Goal: Task Accomplishment & Management: Use online tool/utility

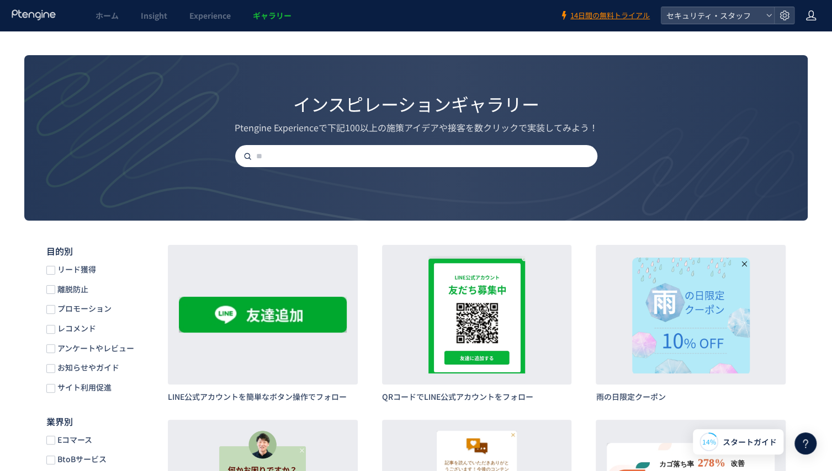
click at [812, 17] on use at bounding box center [811, 15] width 10 height 10
click at [228, 21] on link "Experience" at bounding box center [209, 15] width 63 height 31
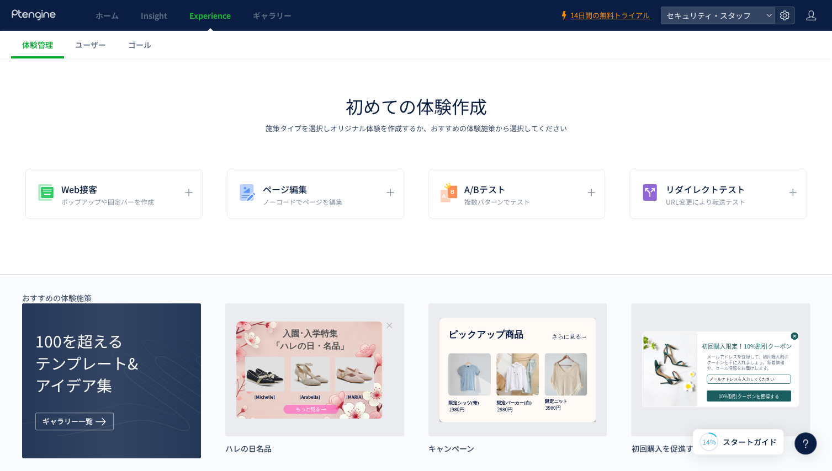
click at [787, 17] on icon at bounding box center [784, 15] width 11 height 11
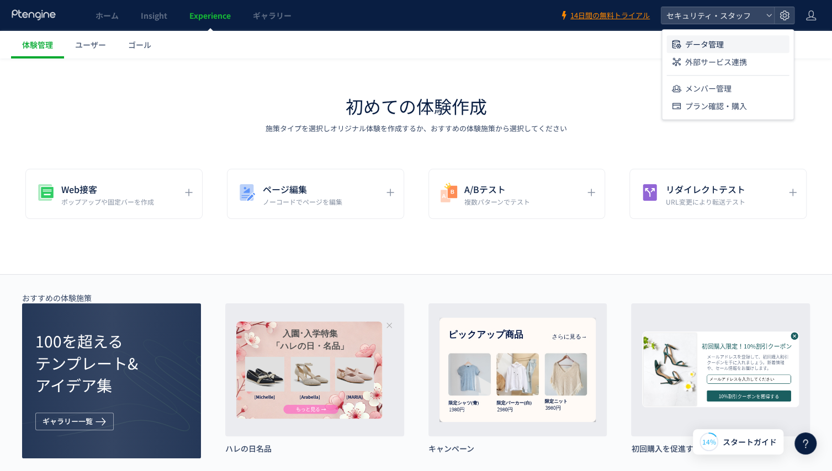
click at [749, 38] on li "データ管理" at bounding box center [727, 44] width 123 height 18
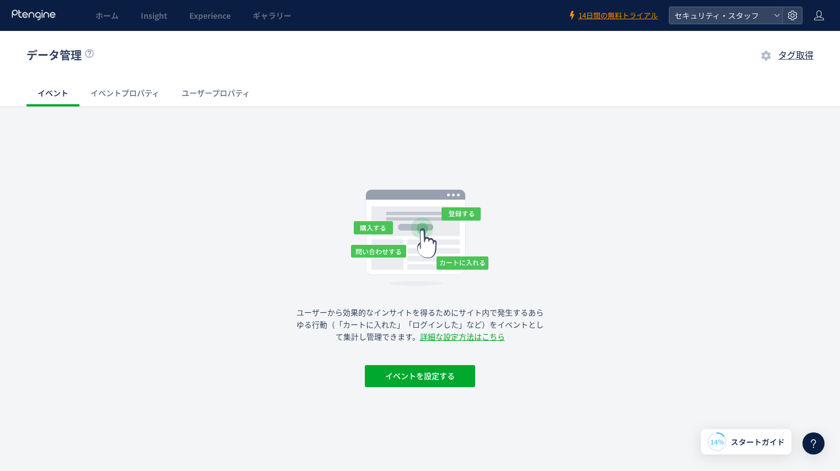
click at [460, 331] on p "ユーザーから効果的なインサイトを得るためにサイト内で発生するあらゆる行動（「カートに入れた」「ログインした」など）をイベントとして集計し管理できます。 詳細な…" at bounding box center [420, 325] width 248 height 36
click at [463, 335] on link "詳細な設定方法はこちら" at bounding box center [462, 337] width 85 height 9
click at [205, 87] on link "ユーザープロパティ" at bounding box center [216, 93] width 91 height 26
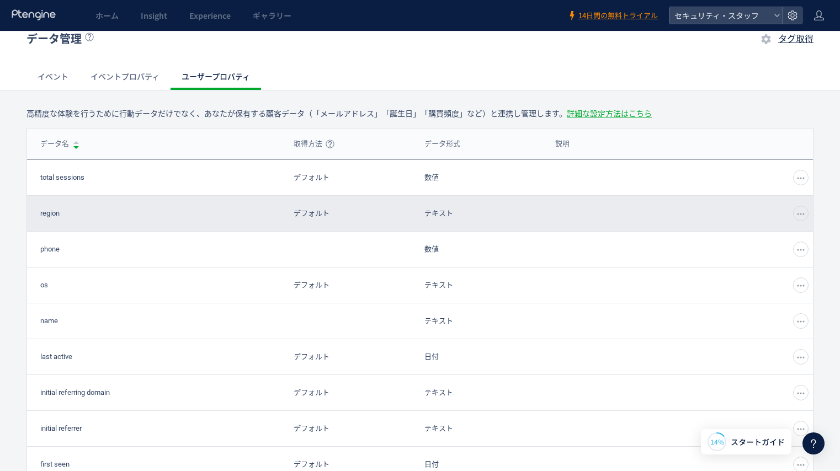
scroll to position [19, 0]
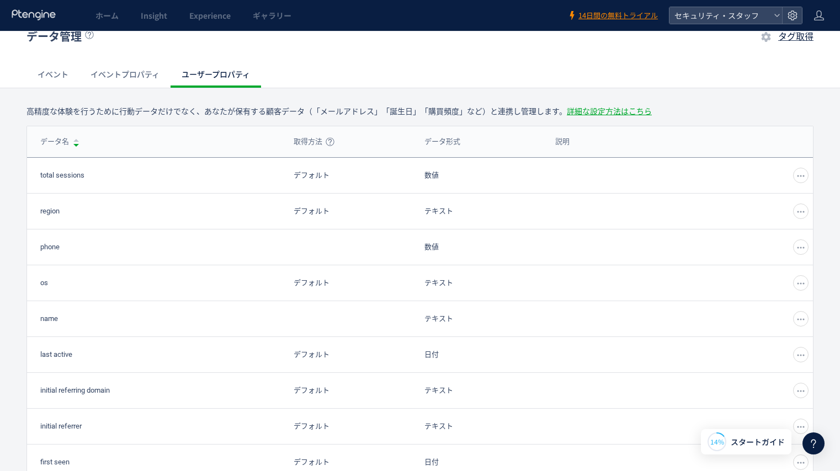
click at [571, 111] on link "詳細な設定方法はこちら" at bounding box center [609, 111] width 85 height 9
click at [66, 77] on link "イベント" at bounding box center [52, 74] width 53 height 26
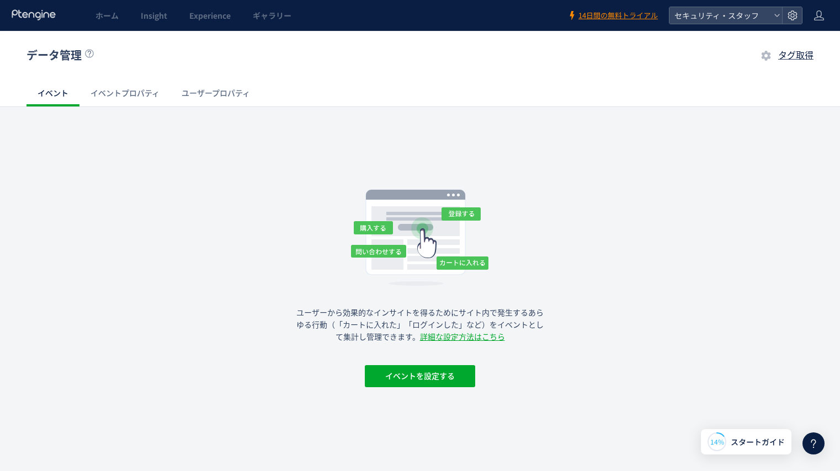
click at [129, 98] on link "イベントプロパティ" at bounding box center [124, 93] width 91 height 26
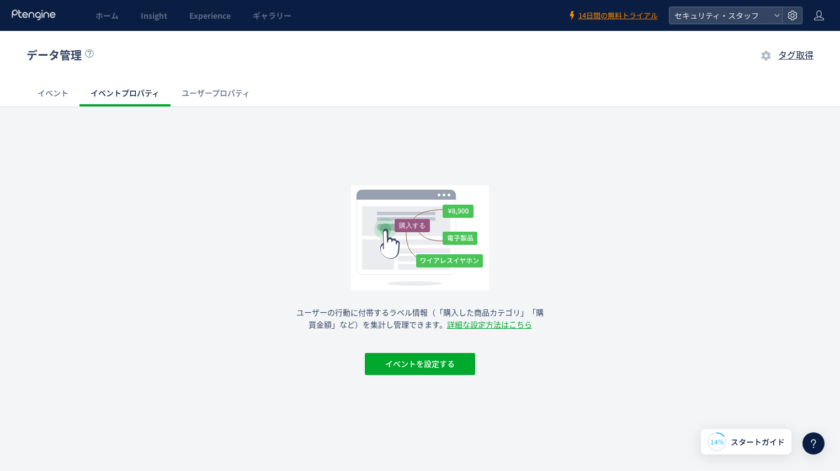
click at [68, 100] on link "イベント" at bounding box center [52, 93] width 53 height 26
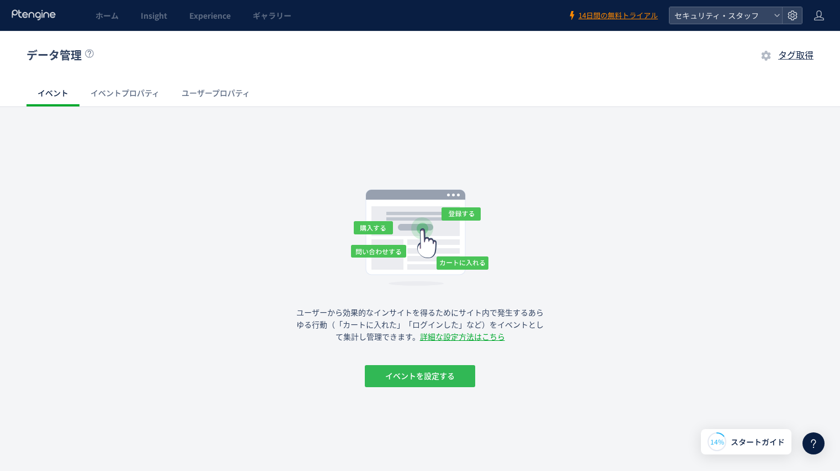
click at [392, 374] on span "イベントを設定する" at bounding box center [420, 376] width 70 height 22
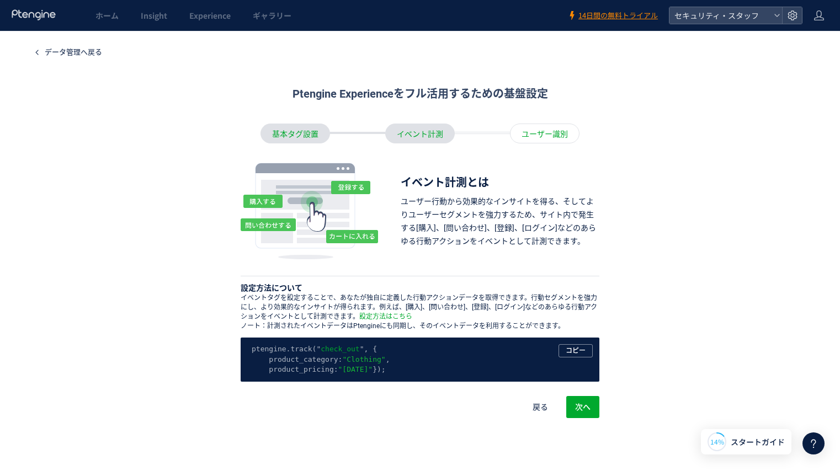
click at [411, 134] on div "イベント計測" at bounding box center [420, 134] width 70 height 20
click at [557, 131] on div "ユーザー識別" at bounding box center [545, 134] width 70 height 20
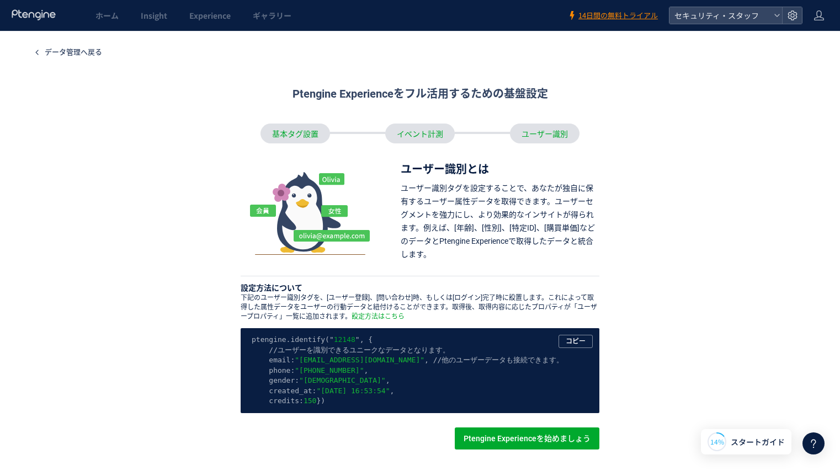
scroll to position [90, 0]
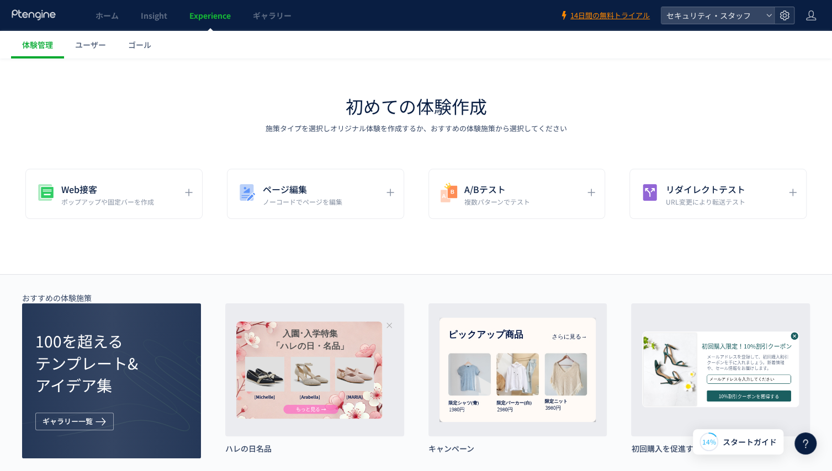
click at [783, 23] on div at bounding box center [784, 15] width 20 height 17
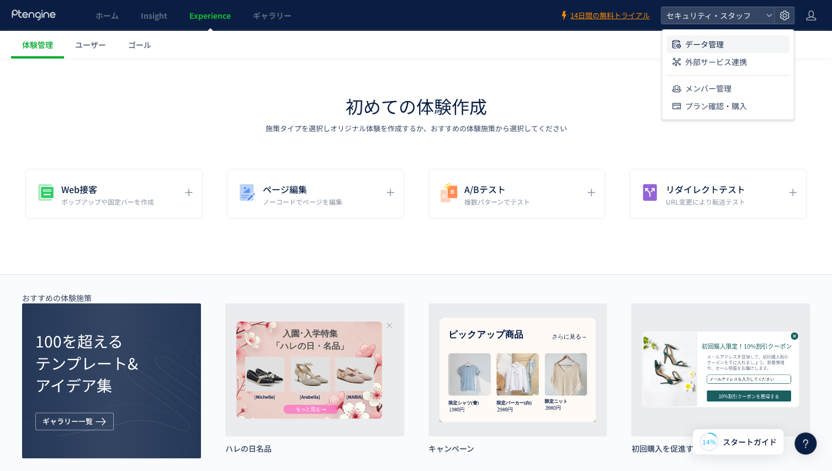
click at [768, 48] on li "データ管理" at bounding box center [727, 44] width 123 height 18
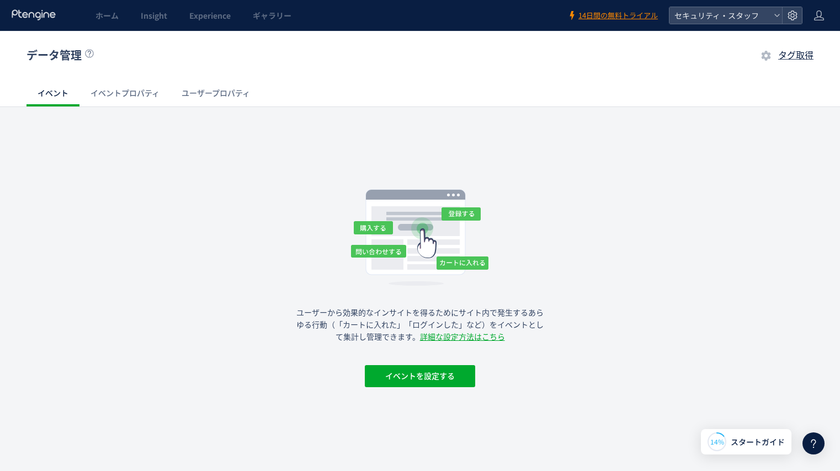
click at [125, 91] on link "イベントプロパティ" at bounding box center [124, 93] width 91 height 26
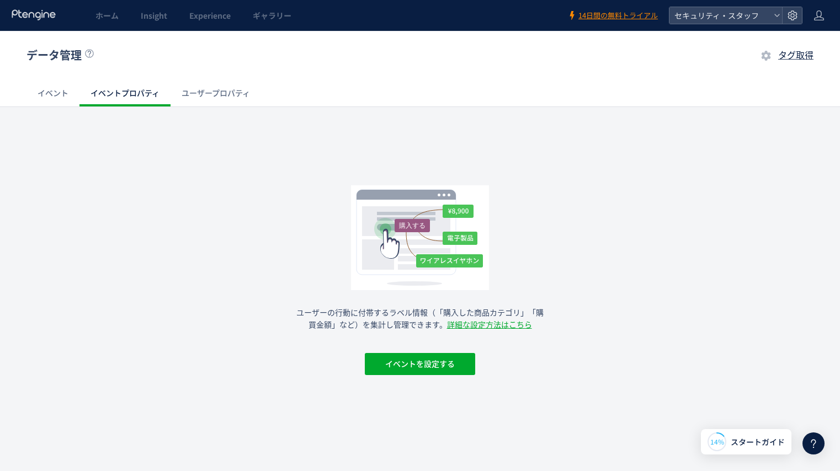
click at [214, 102] on link "ユーザープロパティ" at bounding box center [216, 93] width 91 height 26
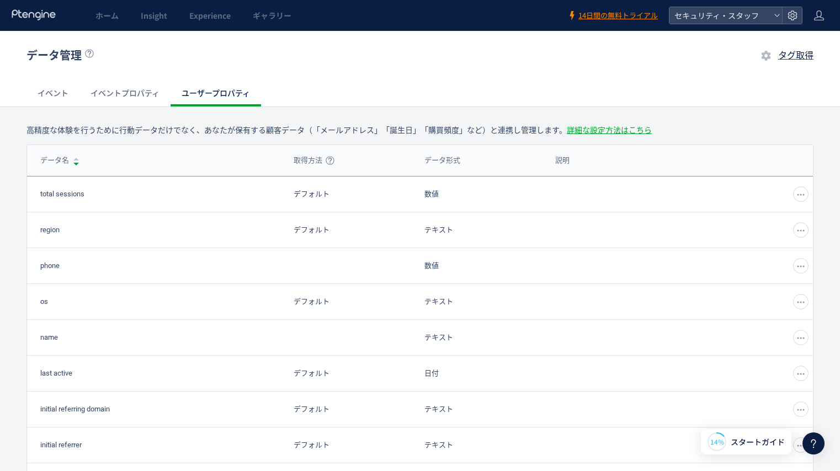
click at [54, 91] on link "イベント" at bounding box center [52, 93] width 53 height 26
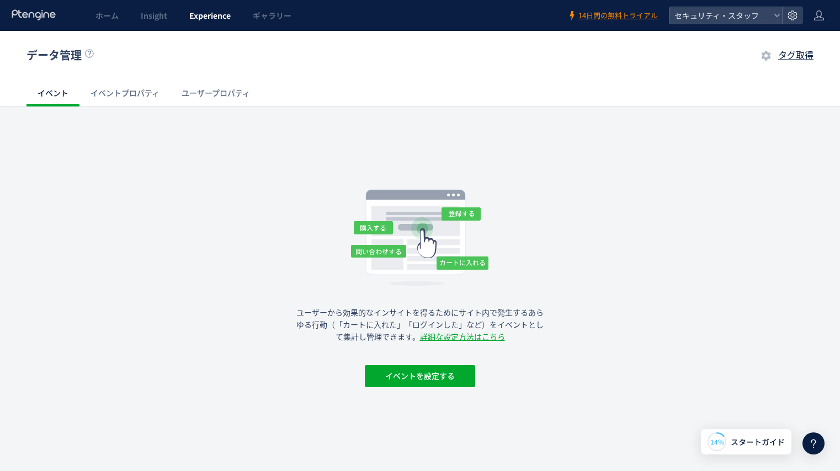
click at [205, 13] on span "Experience" at bounding box center [209, 15] width 41 height 11
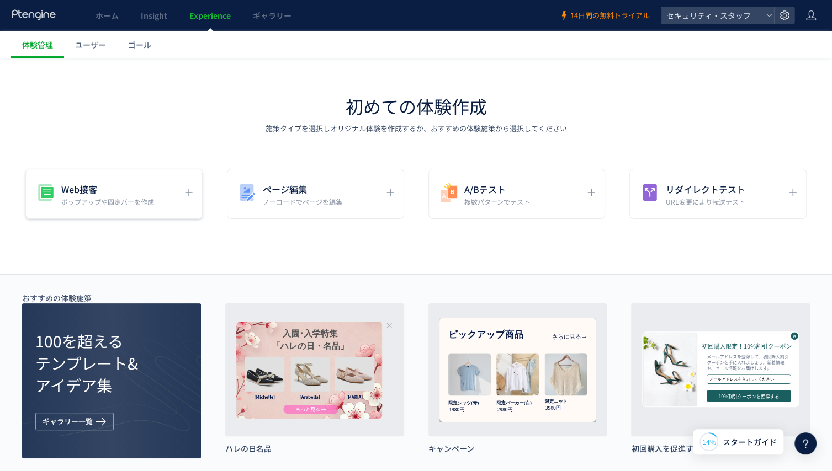
click at [138, 169] on div "Web接客 ポップアップや固定バーを作成" at bounding box center [113, 194] width 177 height 50
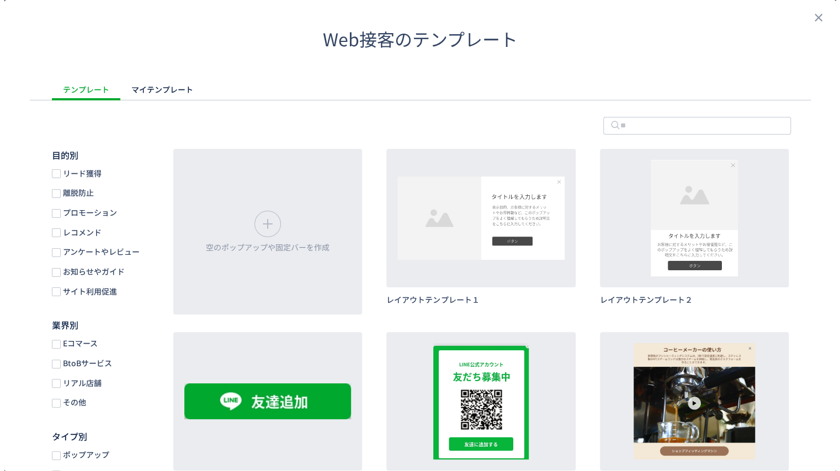
scroll to position [36, 0]
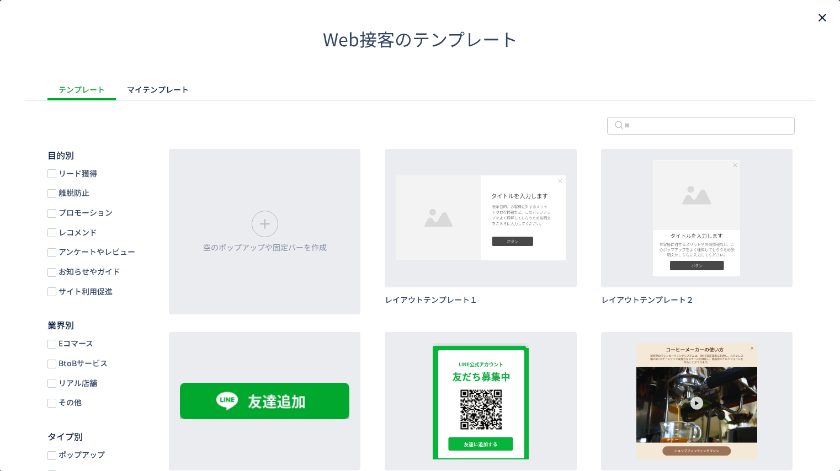
click at [816, 18] on icon "close" at bounding box center [822, 17] width 13 height 13
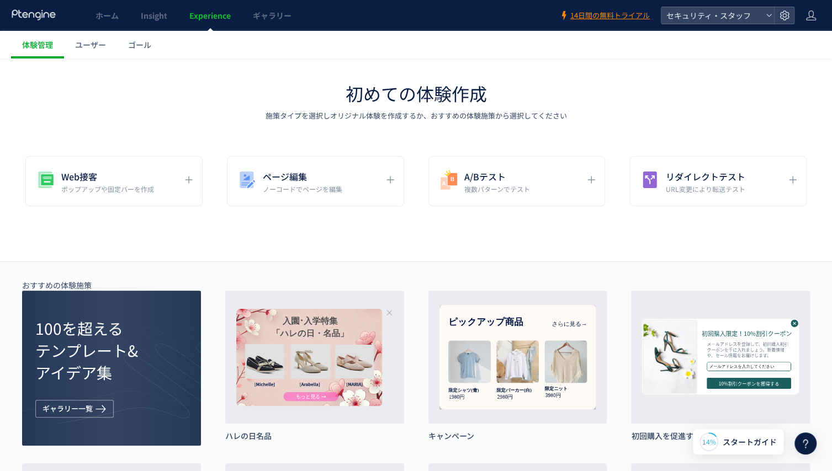
scroll to position [0, 0]
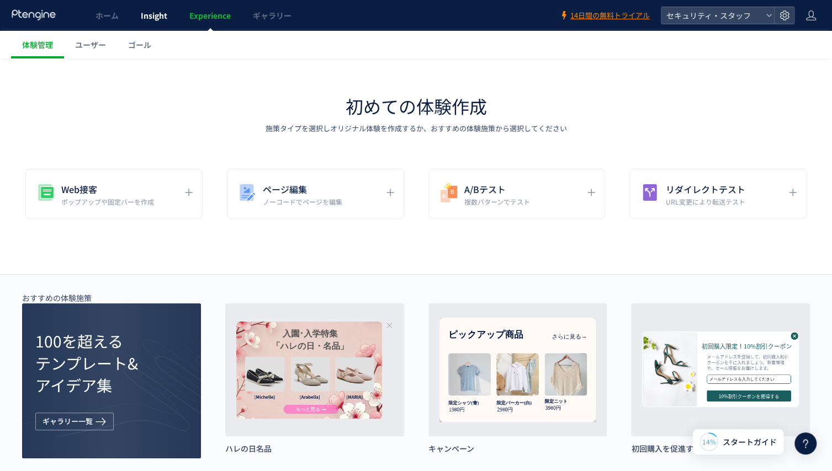
click at [153, 15] on span "Insight" at bounding box center [154, 15] width 26 height 11
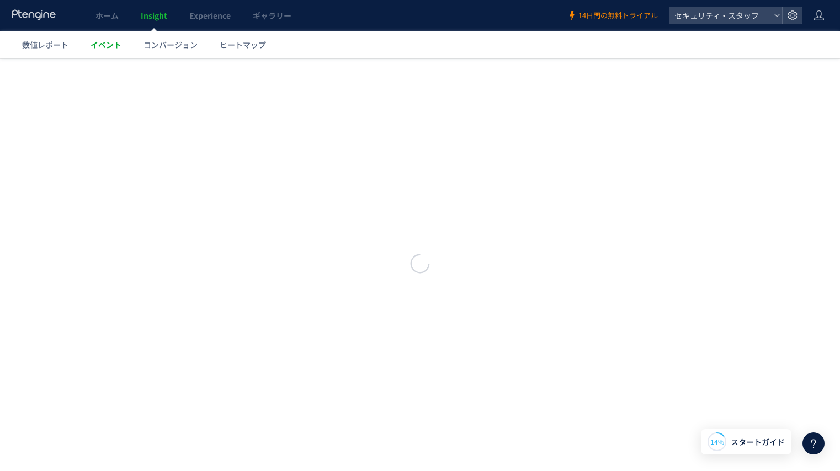
click at [103, 41] on span "イベント" at bounding box center [106, 44] width 31 height 11
click at [107, 54] on link "イベント" at bounding box center [105, 45] width 53 height 28
click at [97, 14] on span "ホーム" at bounding box center [106, 15] width 23 height 11
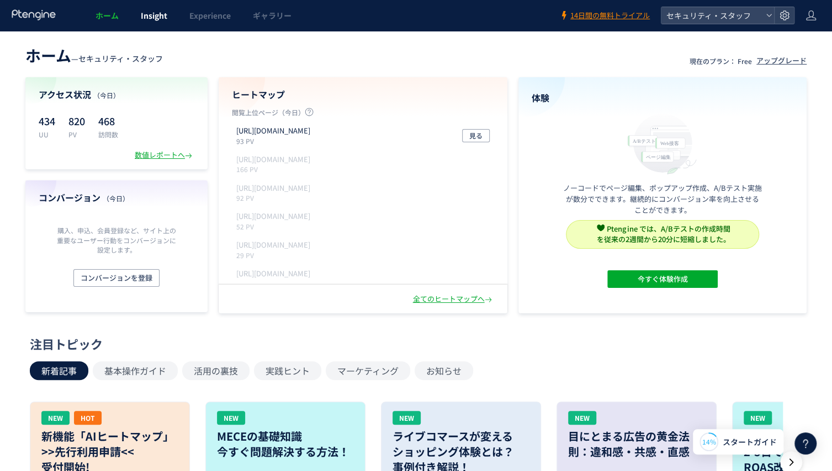
click at [158, 19] on span "Insight" at bounding box center [154, 15] width 26 height 11
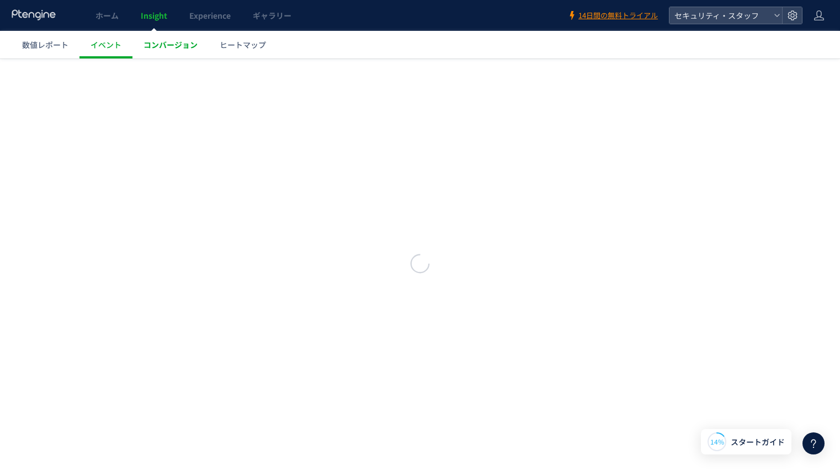
click at [172, 42] on span "コンバージョン" at bounding box center [170, 44] width 54 height 11
click at [241, 40] on span "ヒートマップ" at bounding box center [243, 44] width 46 height 11
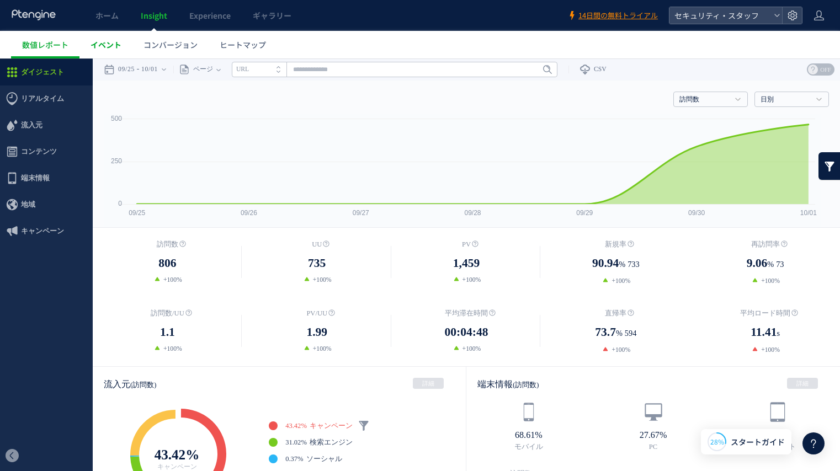
click at [94, 49] on span "イベント" at bounding box center [106, 44] width 31 height 11
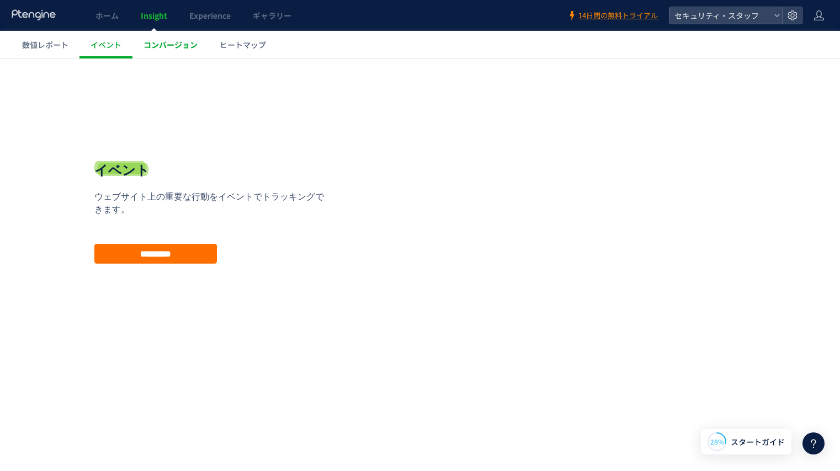
click at [158, 50] on span "コンバージョン" at bounding box center [170, 44] width 54 height 11
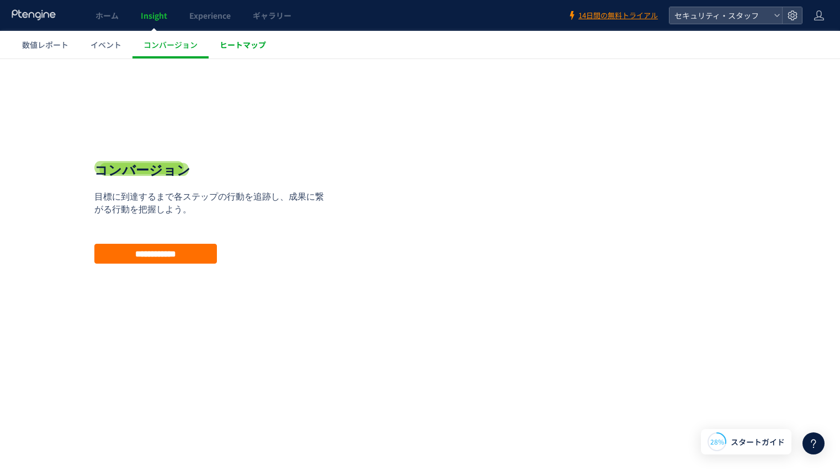
click at [261, 46] on span "ヒートマップ" at bounding box center [243, 44] width 46 height 11
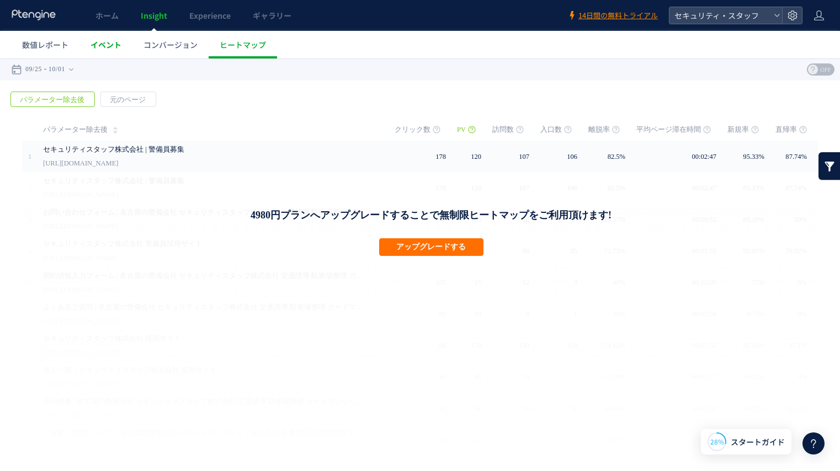
click at [129, 57] on link "イベント" at bounding box center [105, 45] width 53 height 28
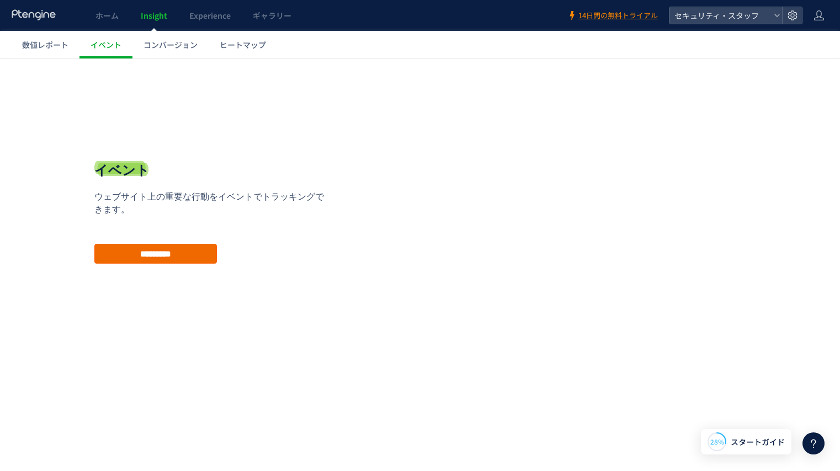
click at [188, 249] on input "*********" at bounding box center [155, 254] width 123 height 20
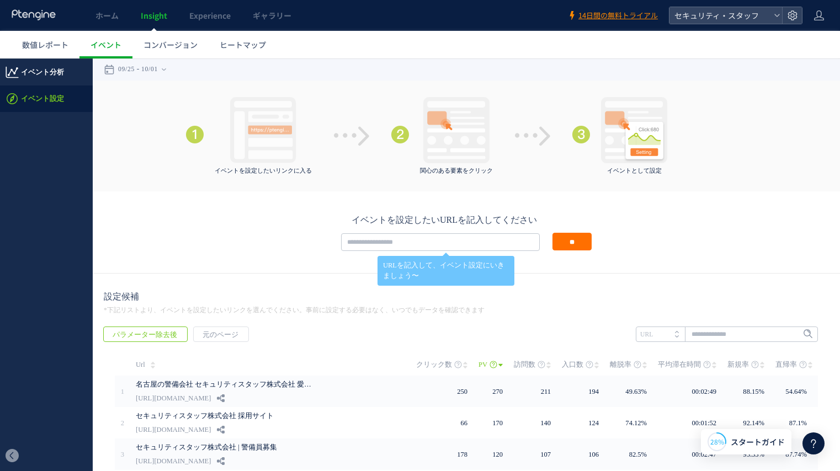
click at [59, 75] on span "イベント分析" at bounding box center [42, 72] width 43 height 26
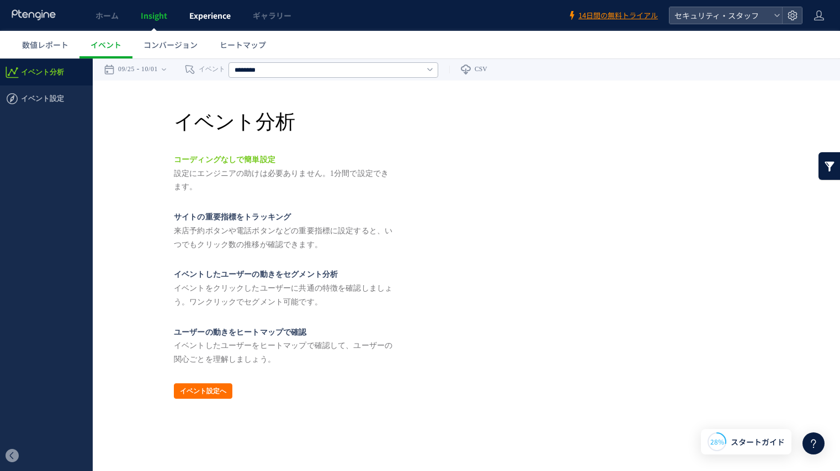
click at [225, 23] on link "Experience" at bounding box center [209, 15] width 63 height 31
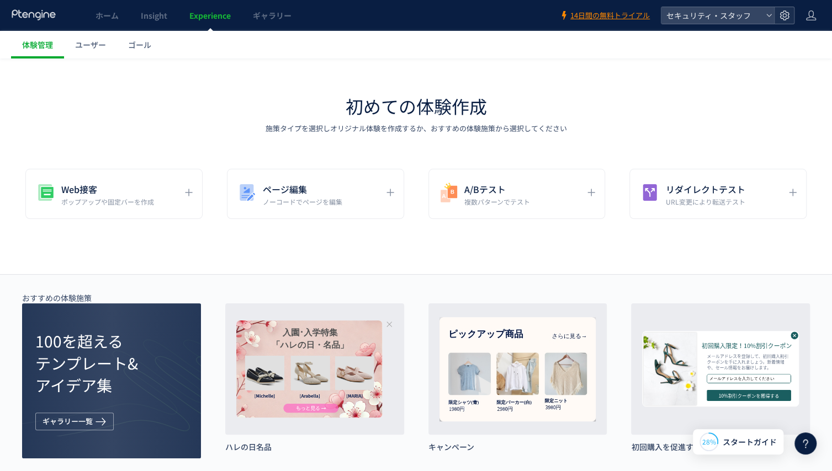
click at [782, 17] on icon at bounding box center [784, 15] width 11 height 11
click at [783, 17] on icon at bounding box center [784, 15] width 11 height 11
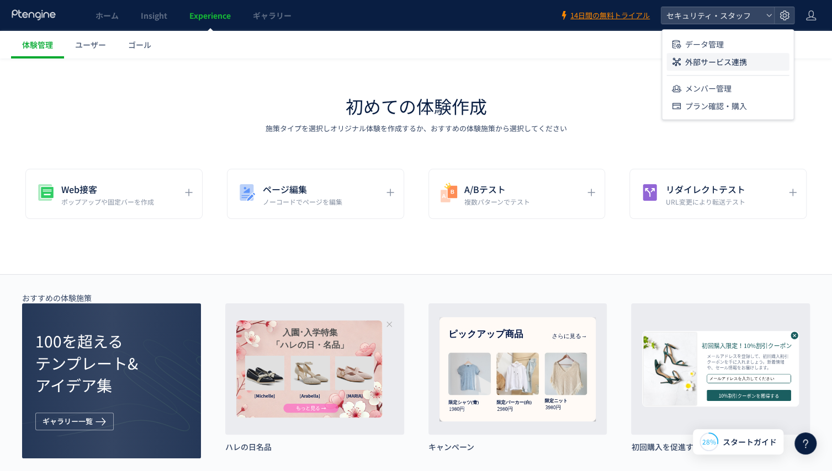
click at [762, 60] on li "外部サービス連携" at bounding box center [727, 62] width 123 height 18
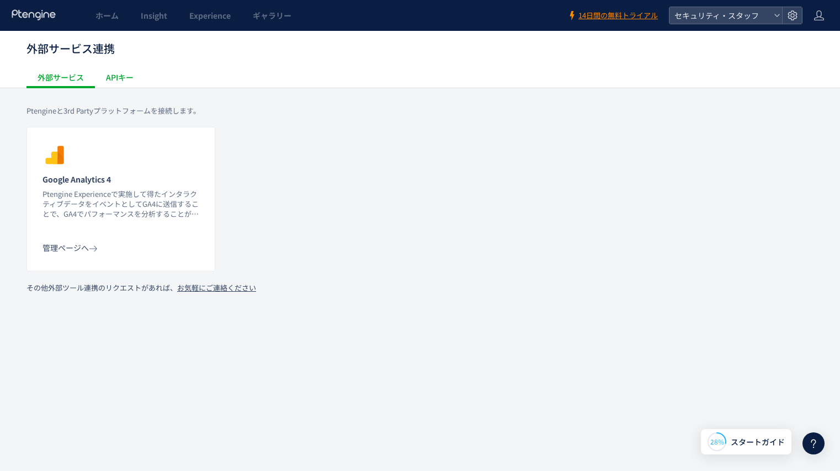
click at [121, 73] on div "APIキー" at bounding box center [120, 77] width 50 height 22
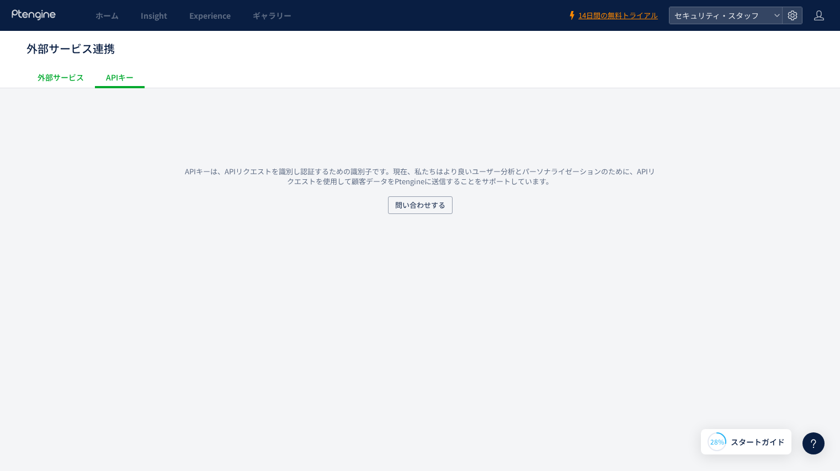
click at [67, 76] on div "外部サービス" at bounding box center [60, 77] width 68 height 22
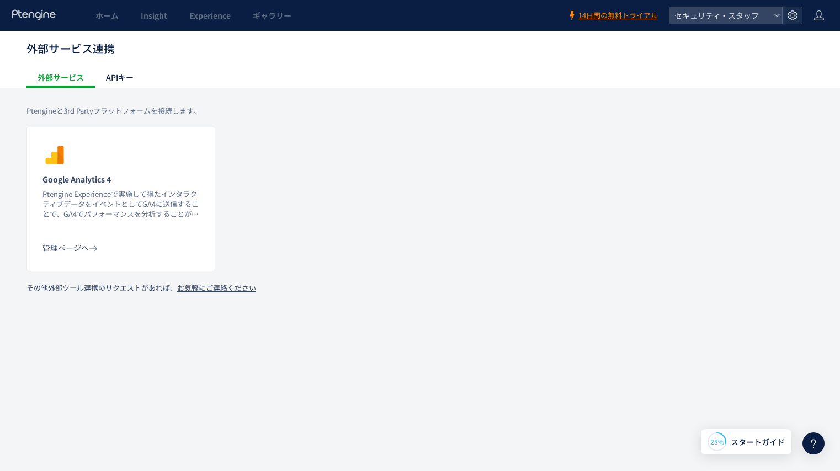
click at [793, 20] on icon at bounding box center [792, 15] width 11 height 11
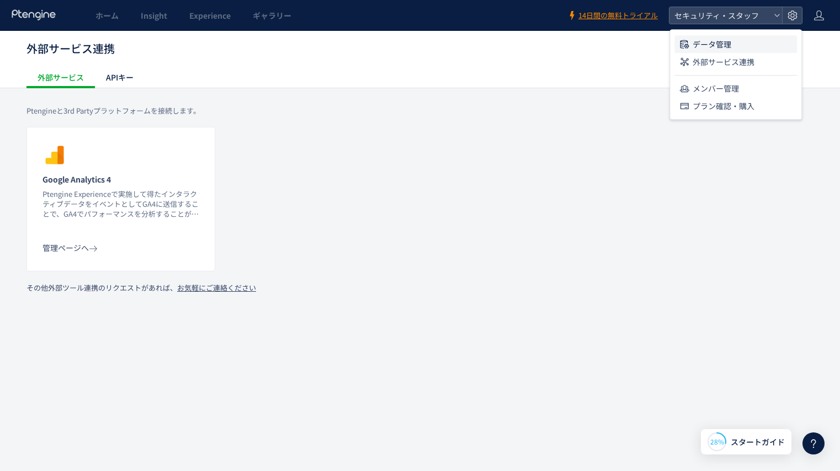
click at [747, 50] on li "データ管理" at bounding box center [735, 44] width 123 height 18
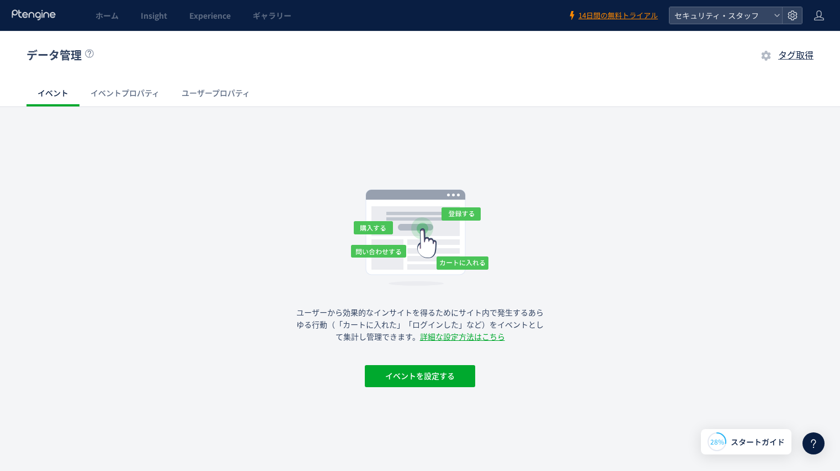
click at [791, 63] on div "データ管理 タグ取得" at bounding box center [419, 55] width 787 height 49
click at [793, 59] on span "タグ取得" at bounding box center [795, 55] width 35 height 10
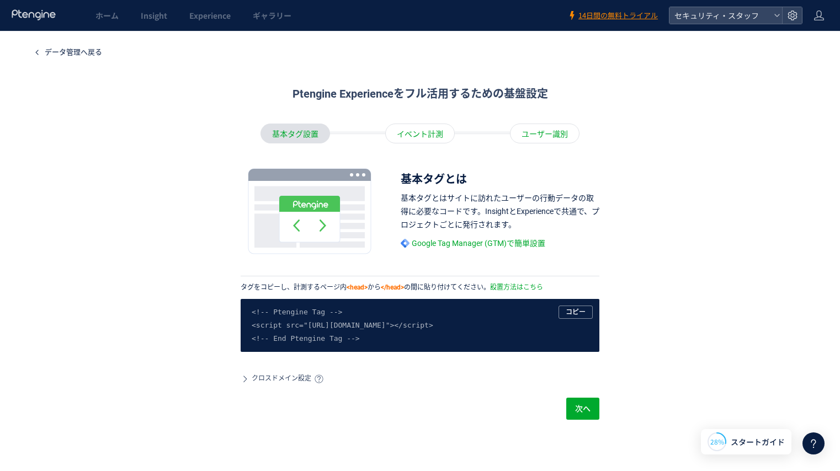
click at [405, 130] on div "イベント計測" at bounding box center [420, 134] width 70 height 20
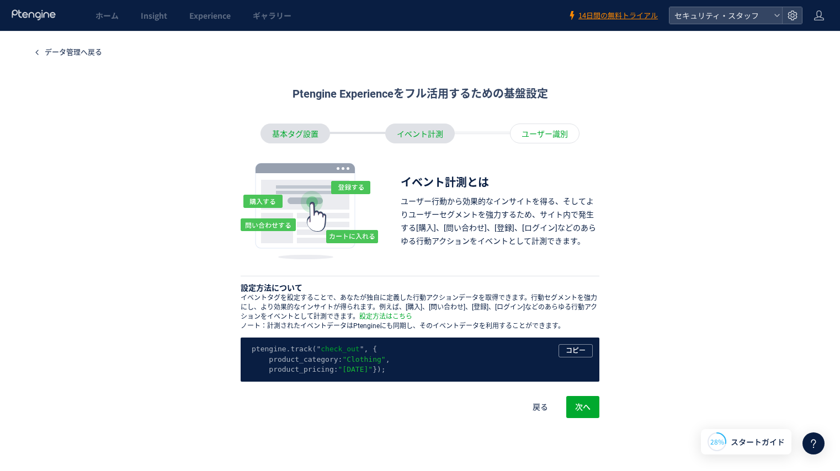
click at [534, 139] on div "ユーザー識別" at bounding box center [545, 134] width 70 height 20
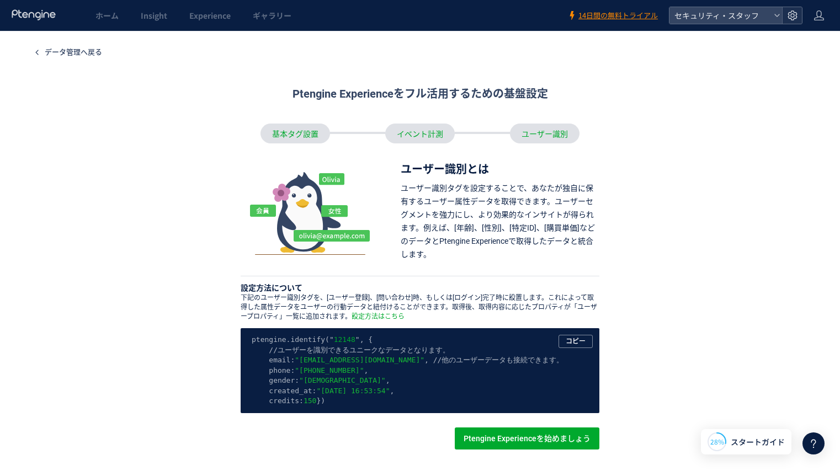
click at [790, 20] on icon at bounding box center [792, 15] width 11 height 11
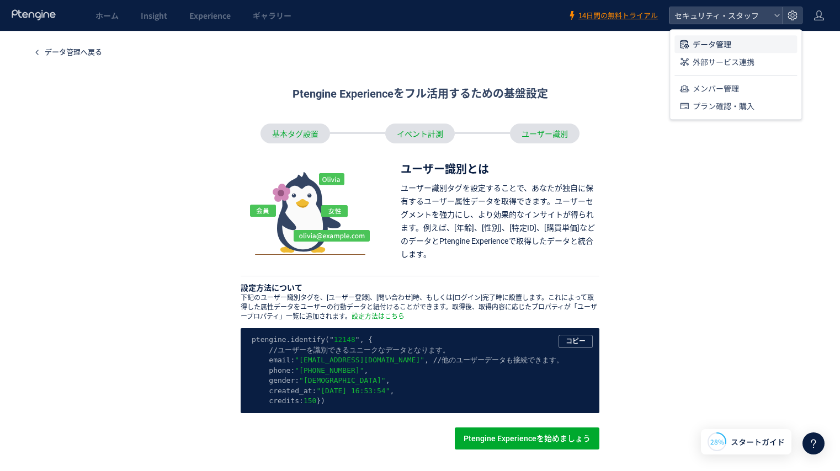
click at [780, 38] on li "データ管理" at bounding box center [735, 44] width 123 height 18
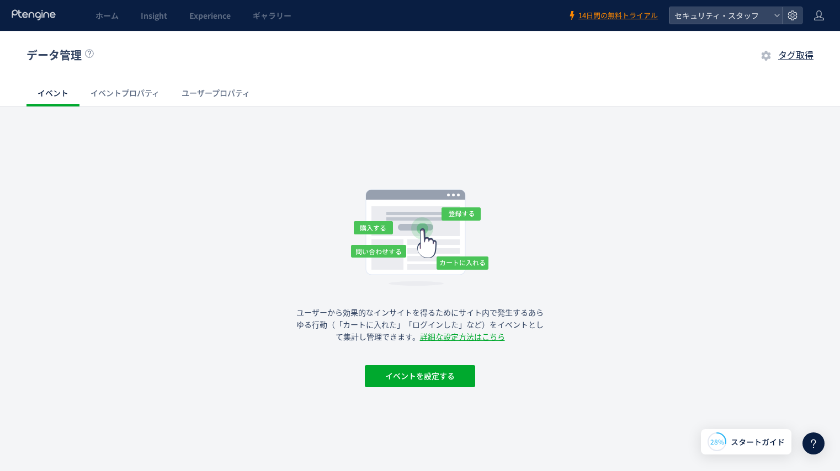
click at [475, 115] on div "データ管理 タグ取得 イベント イベントプロパティ ユーザープロパティ ユーザーから効果的なインサイトを得るためにサイト内で発生するあらゆる行動（「カートに入…" at bounding box center [420, 243] width 840 height 425
click at [273, 100] on div "イベント イベントプロパティ ユーザープロパティ" at bounding box center [419, 93] width 787 height 26
click at [392, 383] on span "イベントを設定する" at bounding box center [420, 376] width 70 height 22
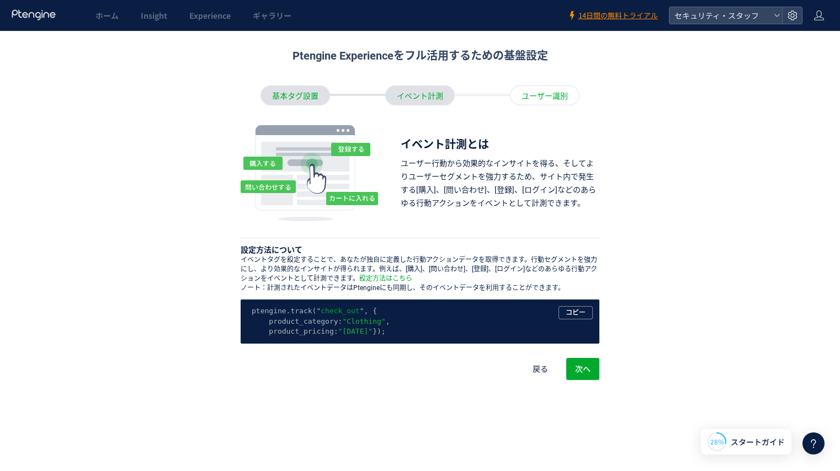
scroll to position [66, 0]
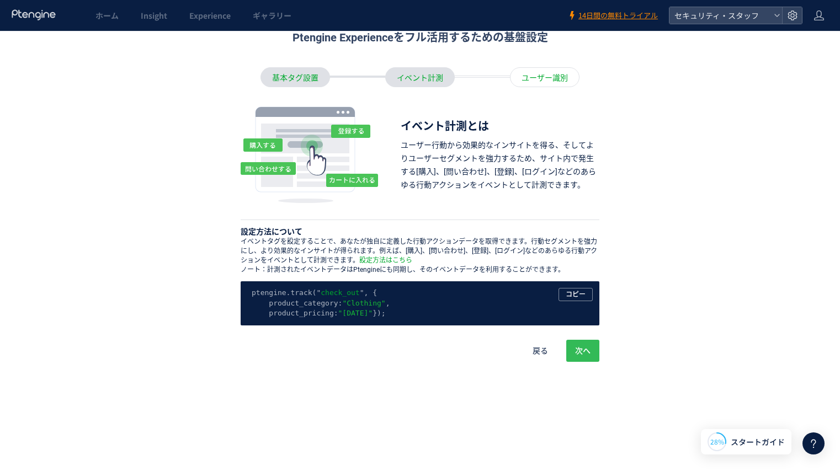
click at [577, 353] on span "次へ" at bounding box center [582, 351] width 15 height 22
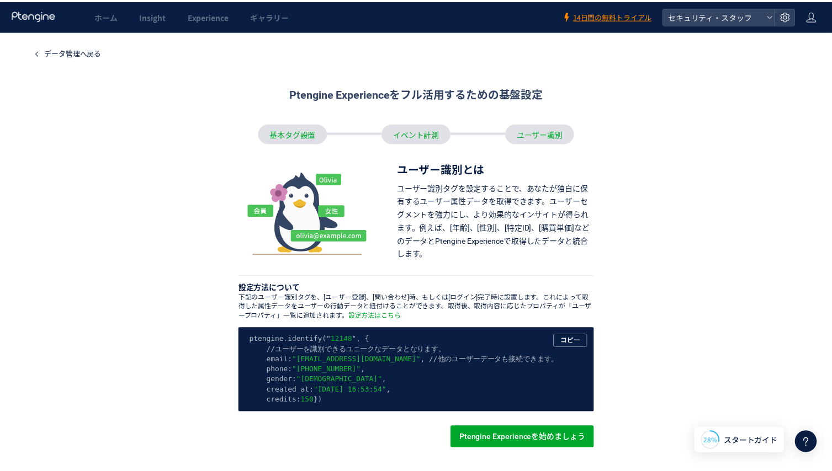
scroll to position [97, 0]
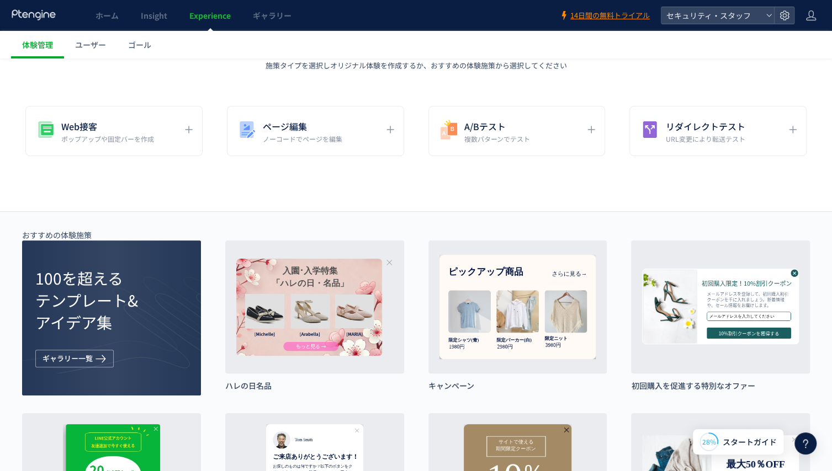
scroll to position [63, 0]
click at [102, 48] on span "ユーザー" at bounding box center [90, 44] width 31 height 11
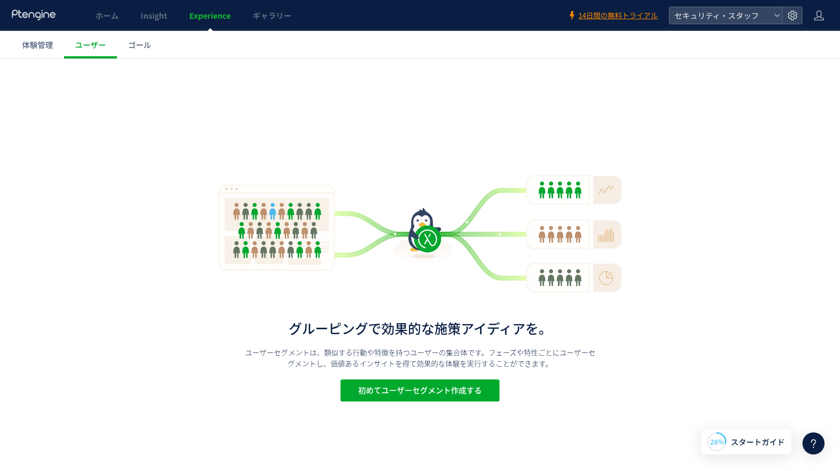
click at [140, 49] on span "ゴール" at bounding box center [139, 44] width 23 height 11
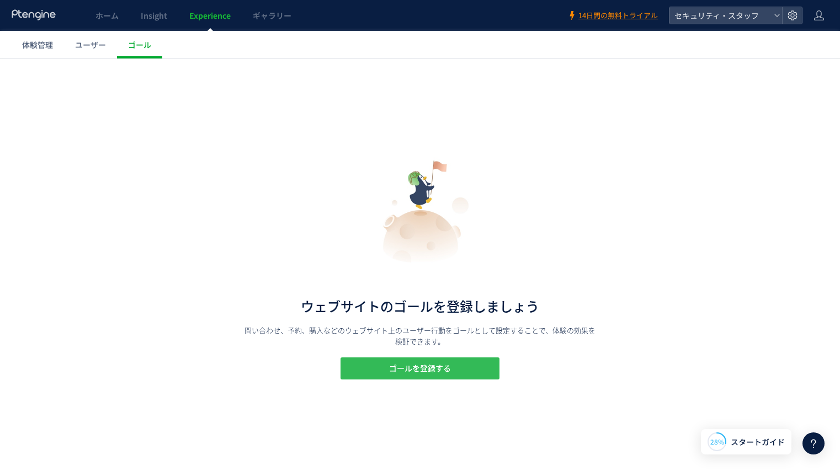
click at [460, 366] on button "ゴールを登録する" at bounding box center [420, 369] width 159 height 22
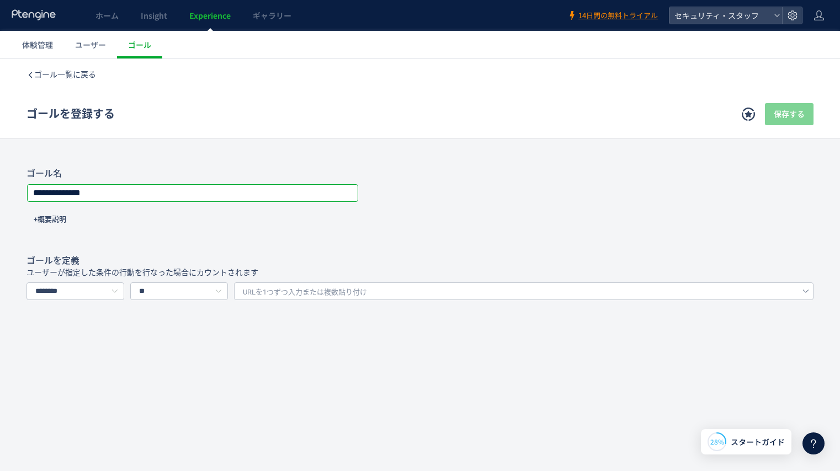
click at [277, 188] on input "**********" at bounding box center [193, 192] width 330 height 15
click at [119, 289] on icon at bounding box center [115, 292] width 14 height 18
click at [98, 345] on li "イベントを選択する" at bounding box center [80, 338] width 107 height 19
type input "*********"
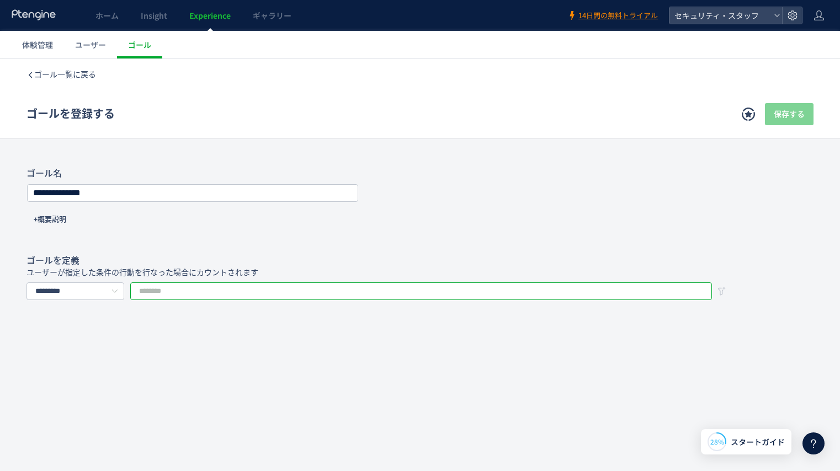
click at [169, 289] on input "text" at bounding box center [421, 292] width 582 height 18
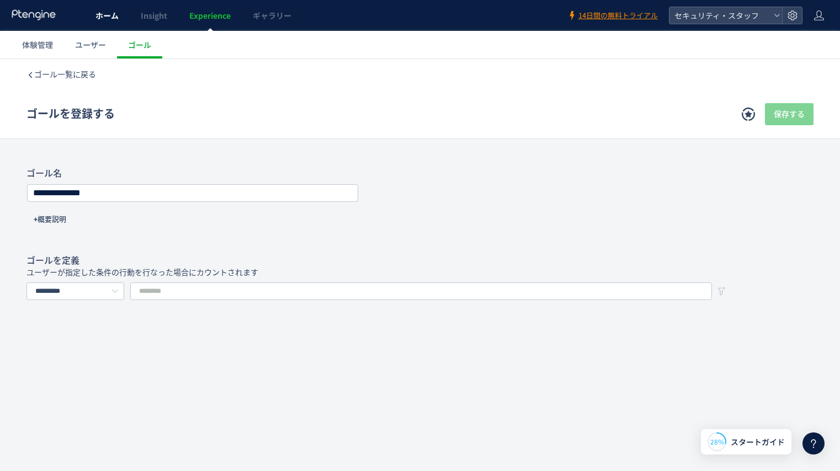
click at [105, 22] on link "ホーム" at bounding box center [106, 15] width 45 height 31
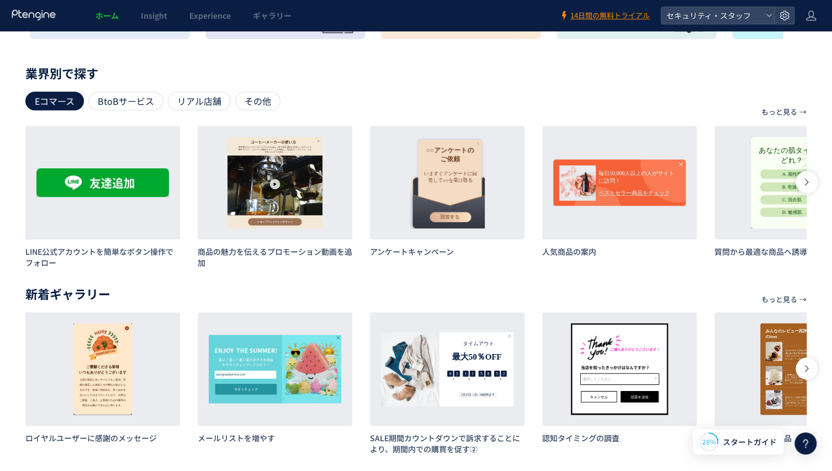
scroll to position [485, 0]
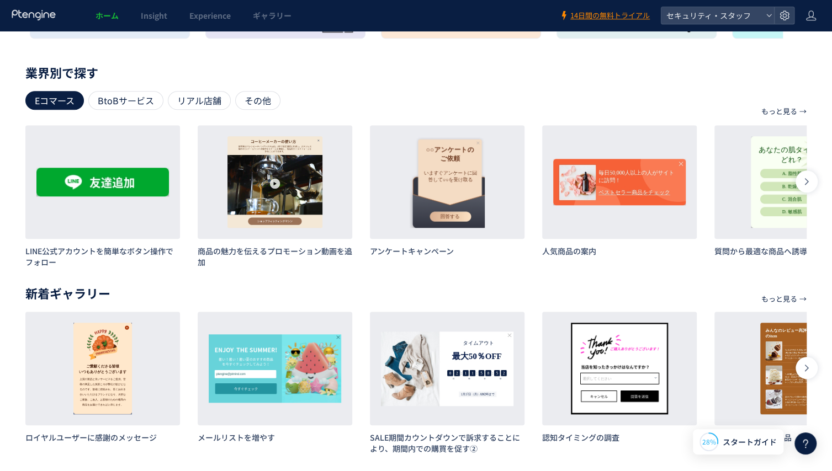
drag, startPoint x: 267, startPoint y: 225, endPoint x: 394, endPoint y: 283, distance: 140.0
click at [394, 283] on div "もっと見る → 目的別で探す リード獲得 離脱防止 プロモーション レコメンド アンケートやレビュー お知らせやガイド サイト利用促進 詳細 作成 LINE公…" at bounding box center [415, 261] width 781 height 385
